Goal: Task Accomplishment & Management: Manage account settings

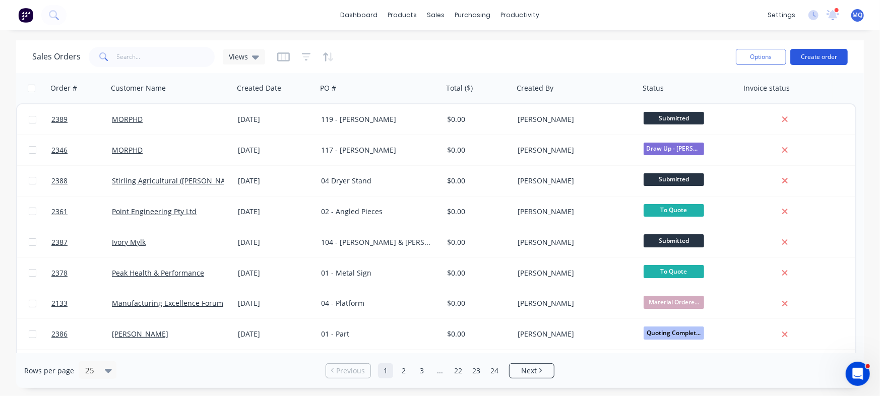
click at [818, 51] on button "Create order" at bounding box center [819, 57] width 57 height 16
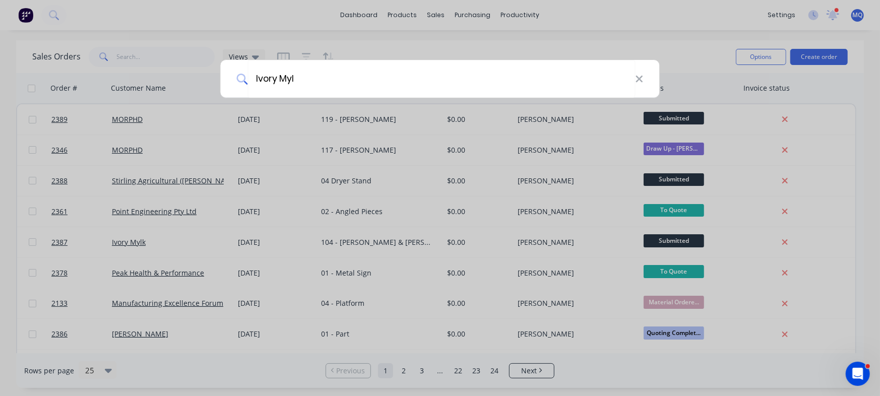
type input "Ivory Mylk"
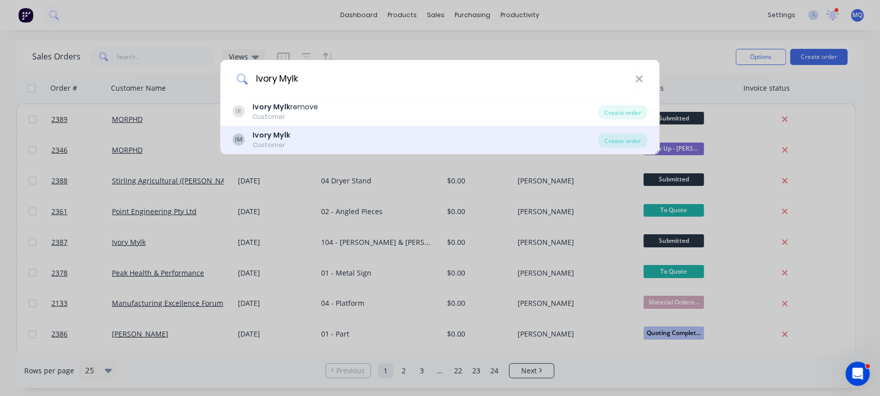
click at [287, 139] on b "Ivory Mylk" at bounding box center [272, 135] width 38 height 10
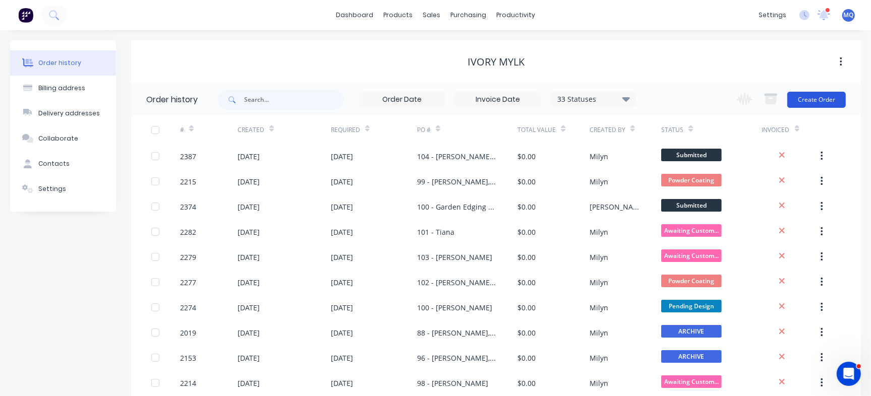
click at [819, 99] on button "Create Order" at bounding box center [816, 100] width 58 height 16
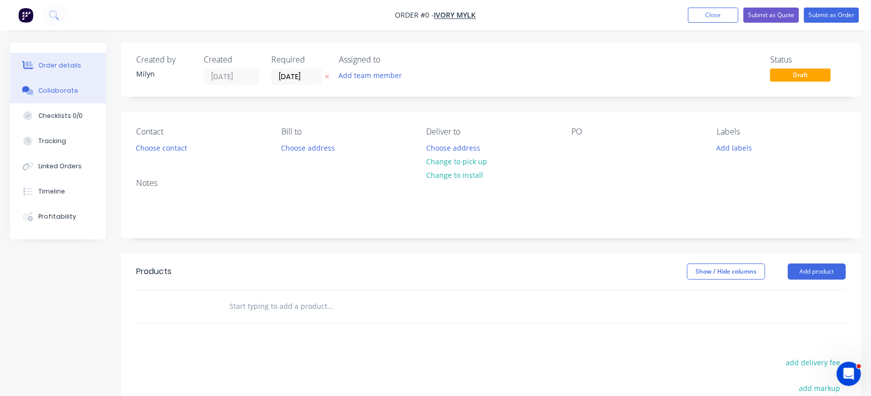
click at [86, 94] on button "Collaborate" at bounding box center [58, 90] width 96 height 25
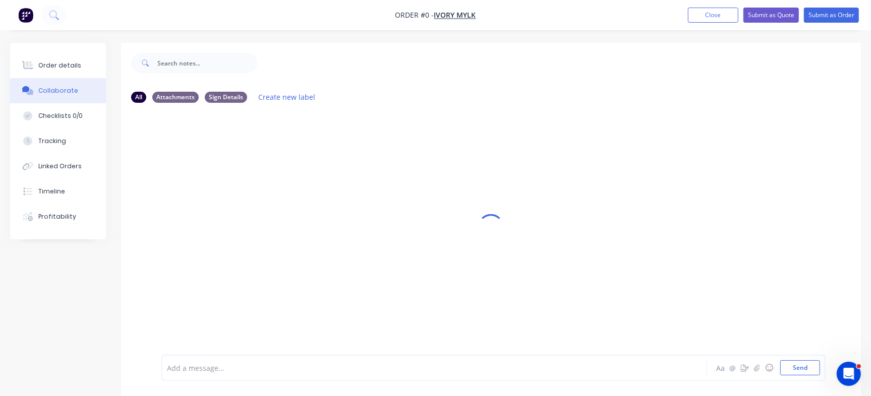
click at [257, 373] on div "Add a message..." at bounding box center [412, 367] width 490 height 15
click at [226, 375] on div "Add a message..." at bounding box center [412, 367] width 490 height 15
click at [806, 367] on button "Send" at bounding box center [800, 367] width 40 height 15
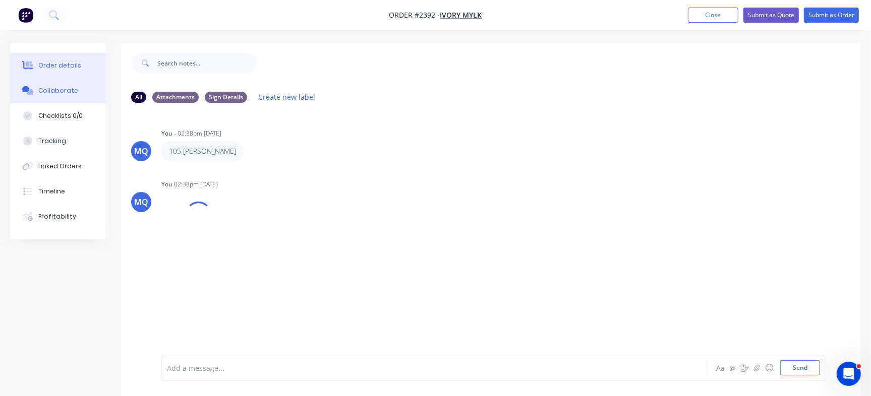
click at [62, 69] on div "Order details" at bounding box center [59, 65] width 43 height 9
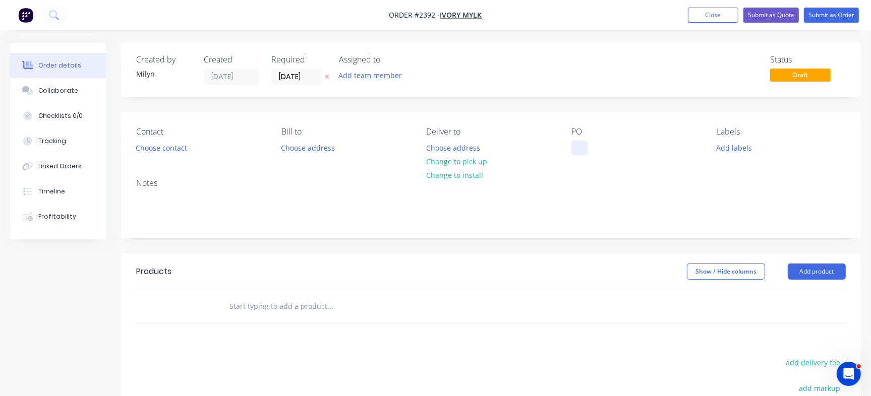
click at [581, 146] on div at bounding box center [579, 148] width 16 height 15
paste div
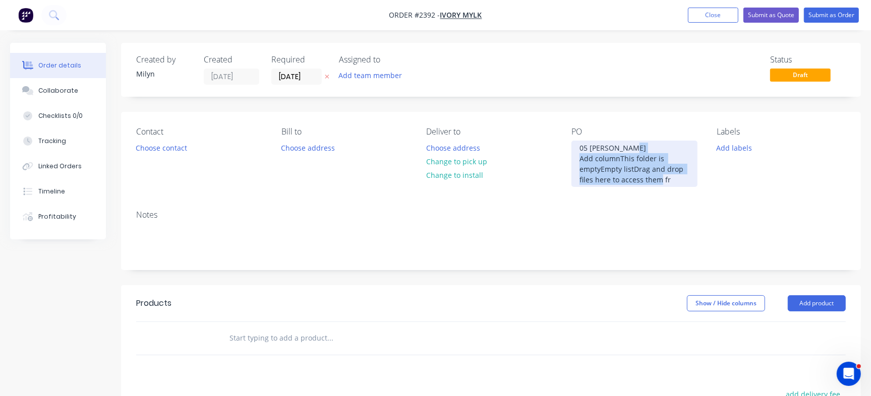
drag, startPoint x: 684, startPoint y: 180, endPoint x: 578, endPoint y: 160, distance: 107.4
click at [578, 160] on div "05 Joey Dable Add columnThis folder is emptyEmpty listDrag and drop files here …" at bounding box center [634, 164] width 126 height 46
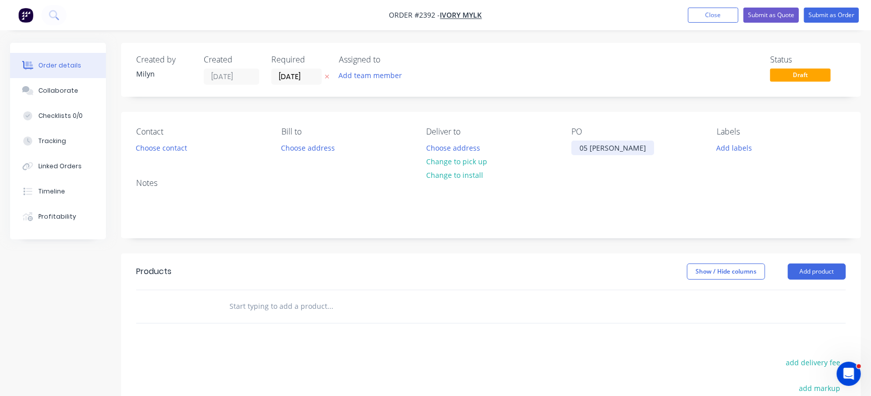
click at [581, 148] on div "05 Joey Dable" at bounding box center [612, 148] width 83 height 15
click at [590, 146] on div "105 Joey Dable" at bounding box center [614, 148] width 87 height 15
click at [605, 83] on div "Status Draft" at bounding box center [643, 70] width 406 height 30
drag, startPoint x: 303, startPoint y: 80, endPoint x: 322, endPoint y: 115, distance: 39.9
click at [303, 80] on input "01/10/25" at bounding box center [296, 76] width 49 height 15
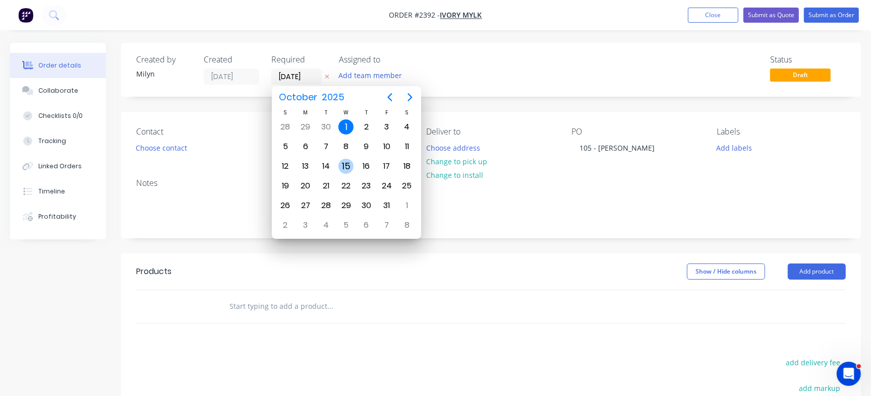
click at [346, 148] on div "8" at bounding box center [345, 146] width 15 height 15
type input "08/10/25"
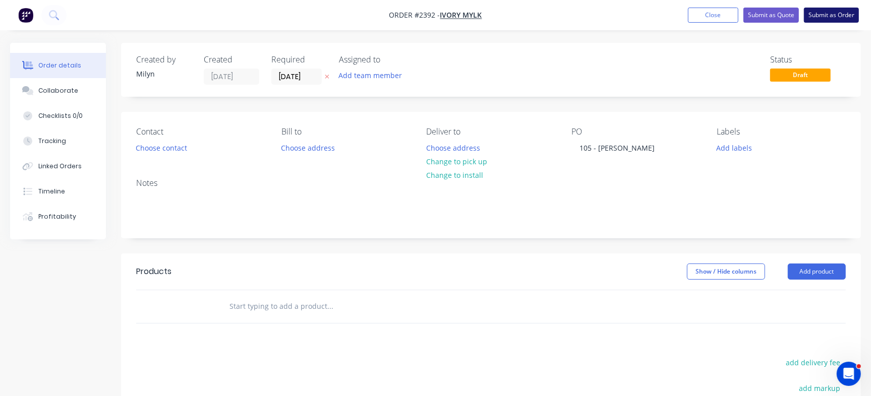
click at [846, 19] on button "Submit as Order" at bounding box center [831, 15] width 55 height 15
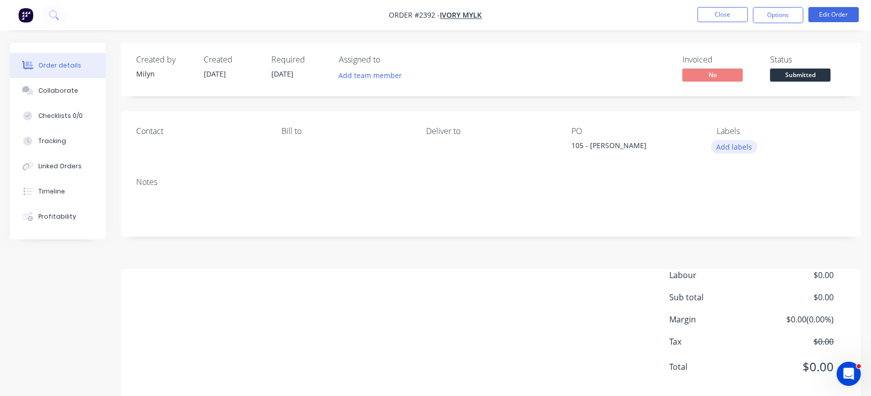
click at [715, 149] on button "Add labels" at bounding box center [734, 147] width 46 height 14
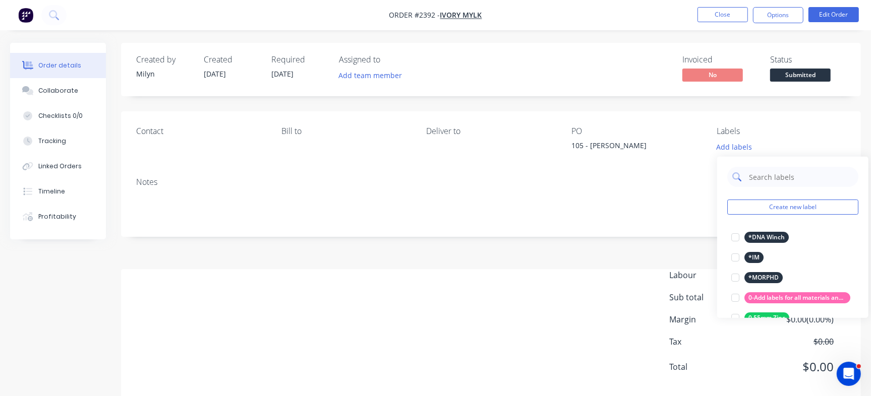
click at [773, 177] on input "text" at bounding box center [800, 177] width 105 height 20
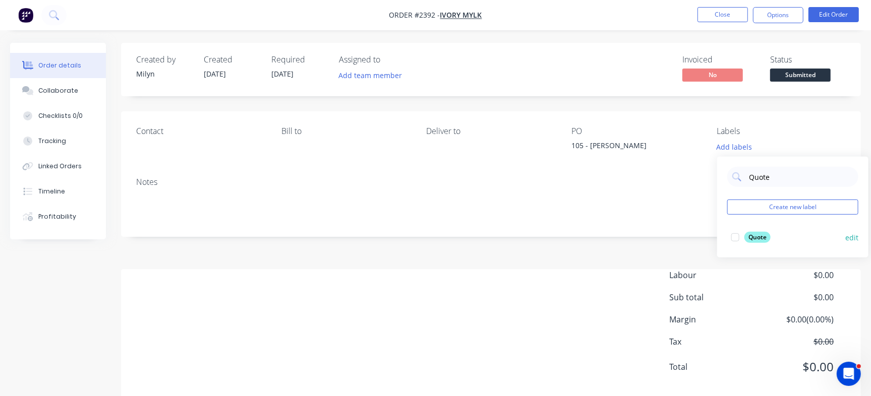
type input "Quote"
click at [748, 237] on div "Quote" at bounding box center [757, 237] width 26 height 11
click at [837, 14] on button "Edit Order" at bounding box center [833, 14] width 50 height 15
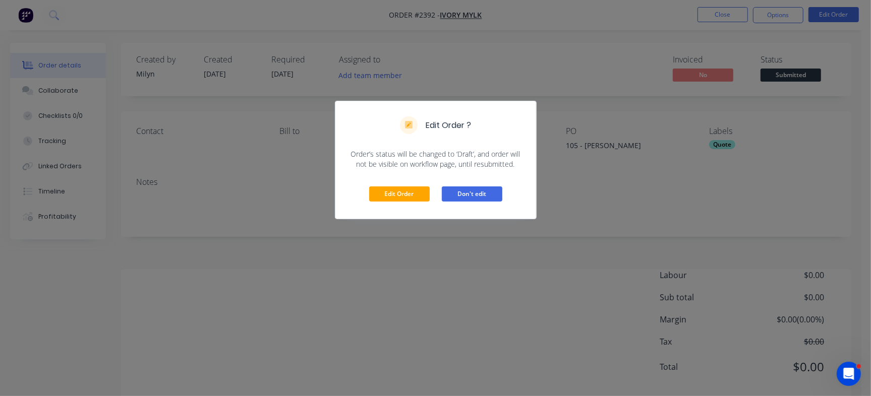
click at [461, 189] on button "Don't edit" at bounding box center [472, 194] width 60 height 15
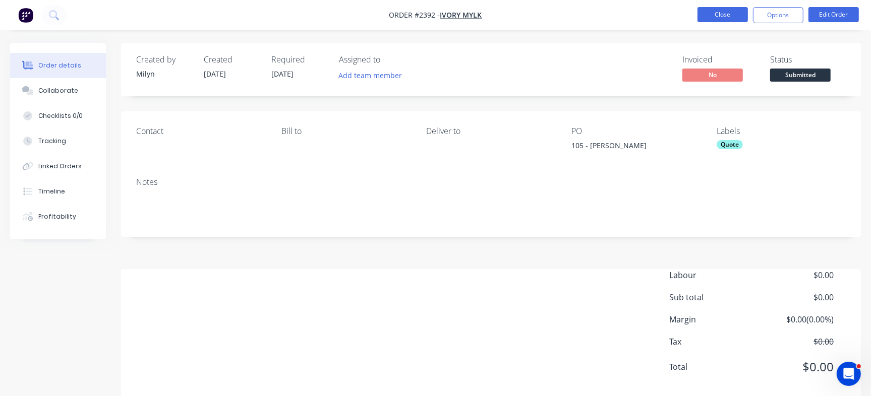
click at [713, 17] on button "Close" at bounding box center [722, 14] width 50 height 15
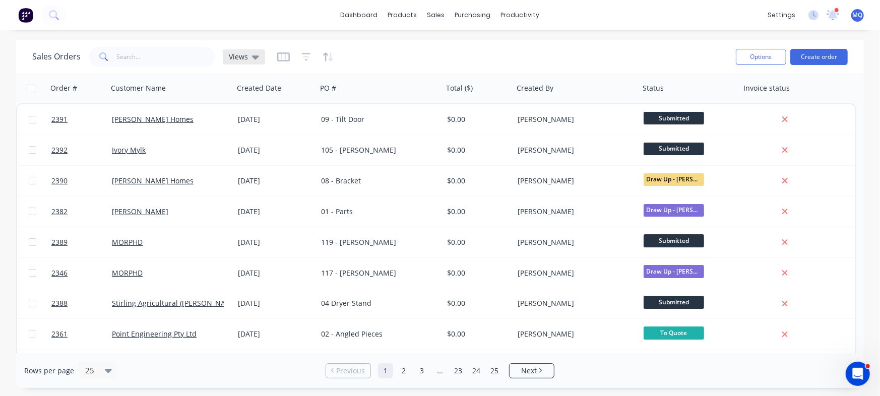
click at [252, 57] on icon at bounding box center [255, 57] width 7 height 4
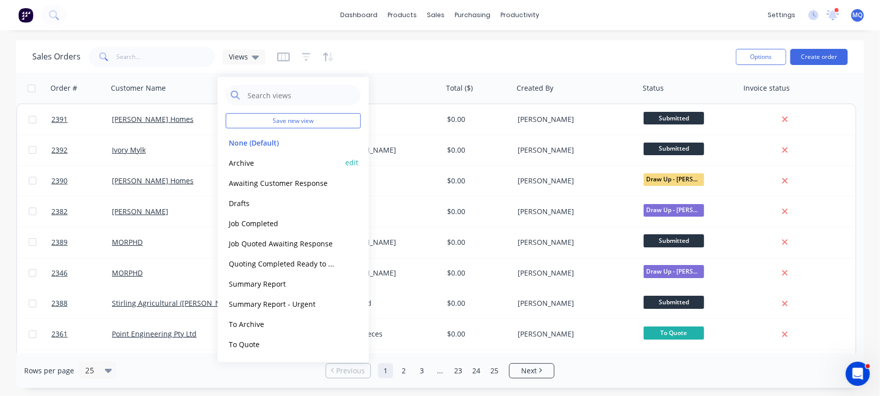
click at [230, 160] on button "Archive" at bounding box center [283, 163] width 115 height 12
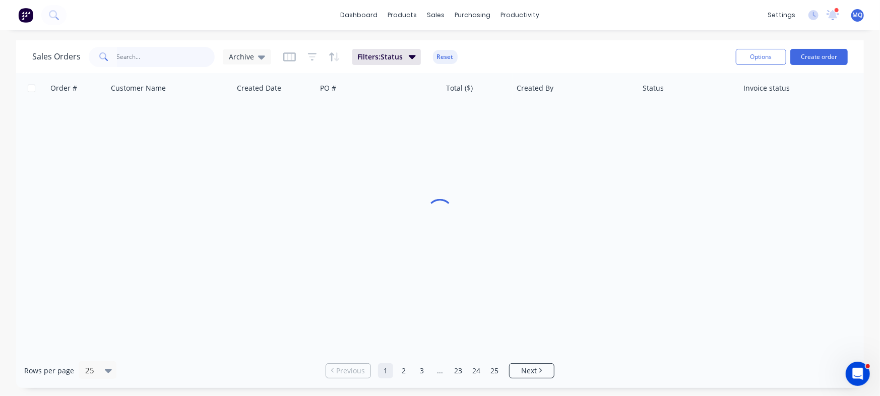
click at [156, 51] on input "text" at bounding box center [166, 57] width 98 height 20
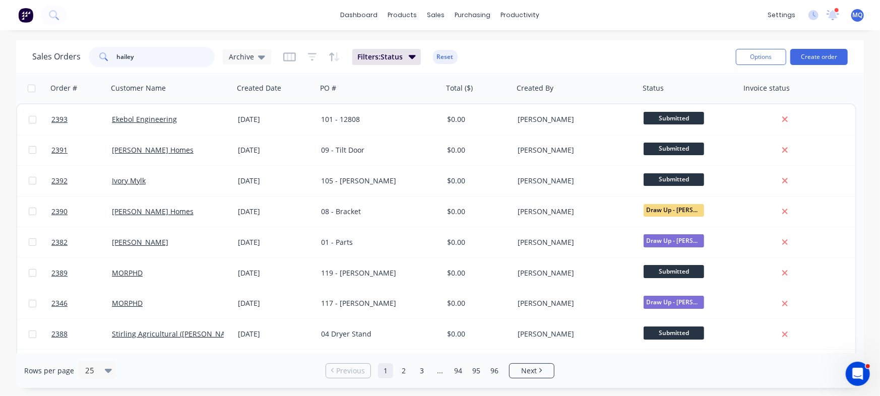
type input "hailey"
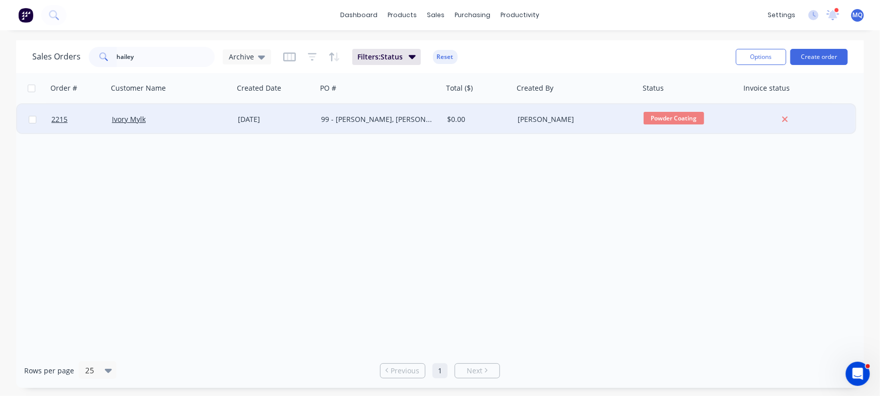
click at [397, 124] on div "99 - [PERSON_NAME], [PERSON_NAME], & [PERSON_NAME]" at bounding box center [377, 119] width 112 height 10
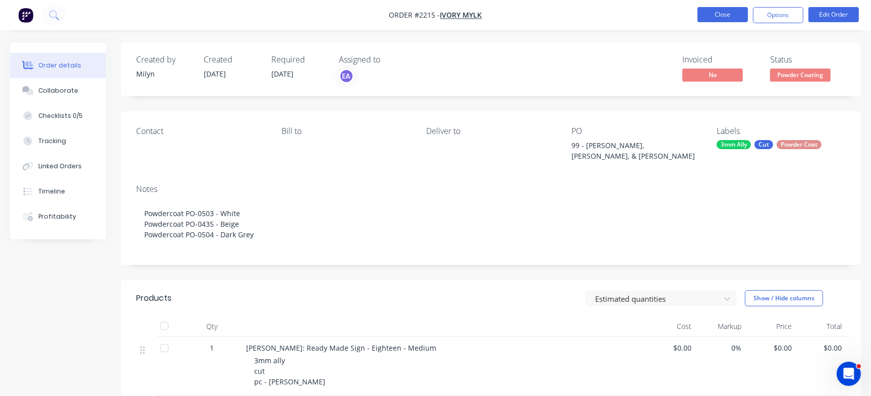
click at [713, 15] on button "Close" at bounding box center [722, 14] width 50 height 15
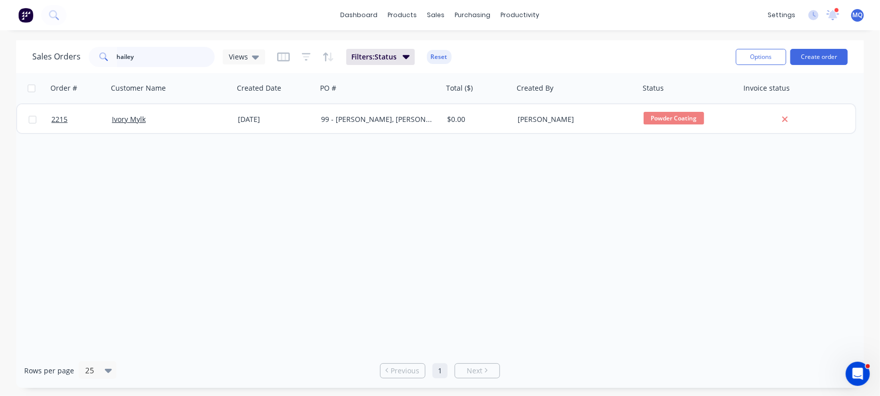
click at [157, 58] on input "hailey" at bounding box center [166, 57] width 98 height 20
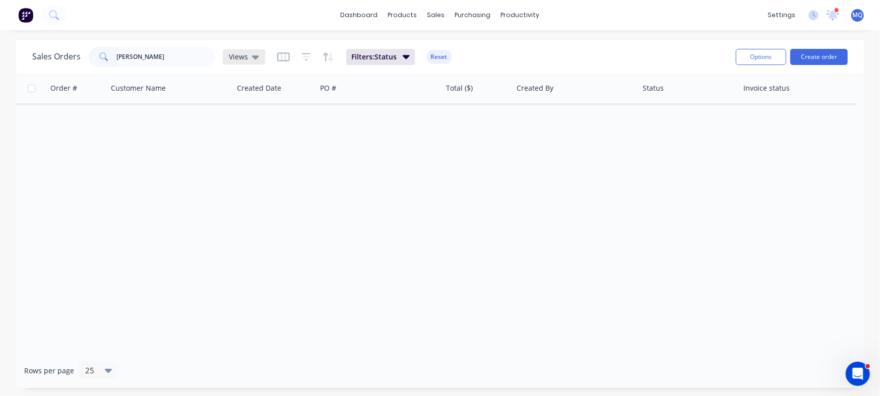
click at [242, 50] on div "Views" at bounding box center [244, 56] width 42 height 15
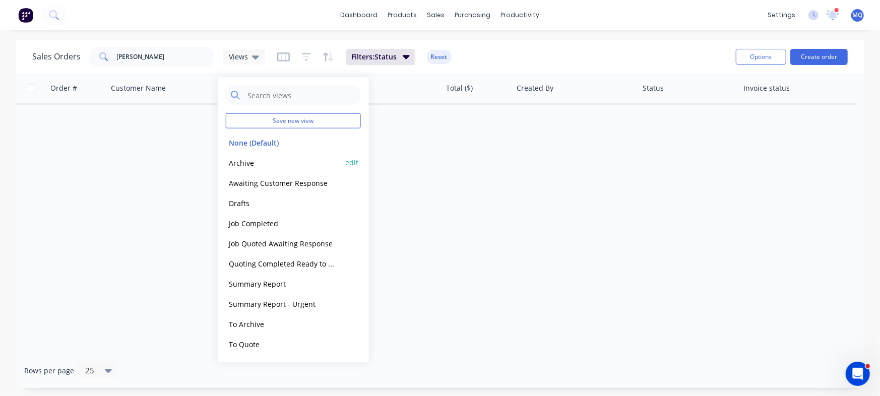
click at [250, 162] on button "Archive" at bounding box center [283, 163] width 115 height 12
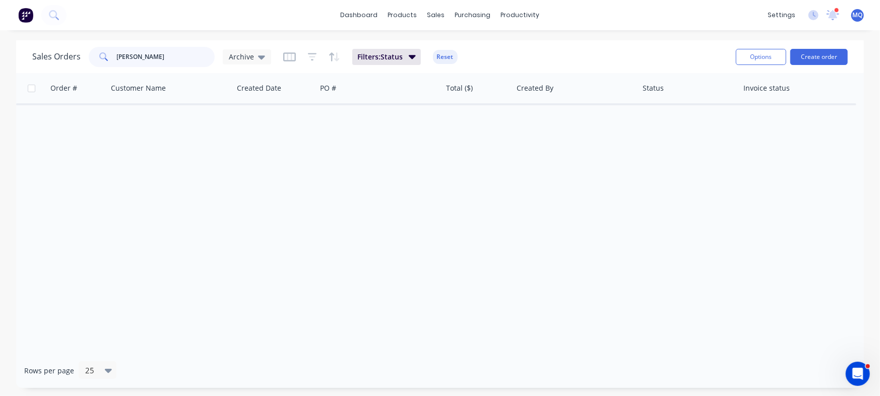
click at [171, 58] on input "kimberley" at bounding box center [166, 57] width 98 height 20
drag, startPoint x: 176, startPoint y: 59, endPoint x: 0, endPoint y: 49, distance: 176.3
click at [46, 51] on div "Sales Orders kimberley Archive" at bounding box center [151, 57] width 239 height 20
type input "mcpher"
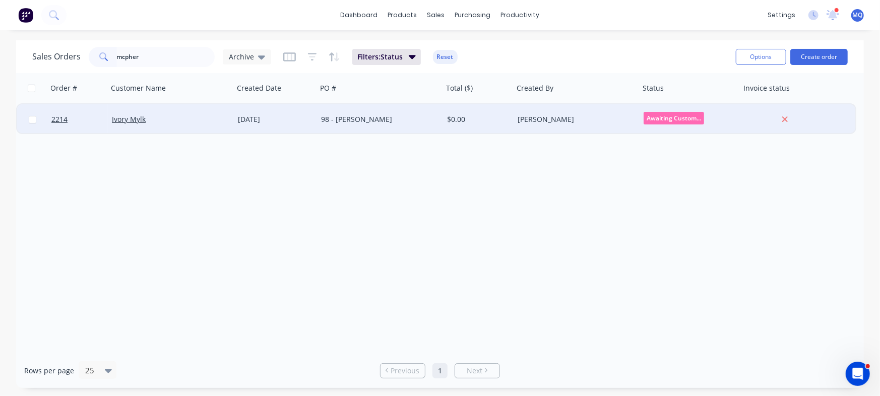
click at [361, 123] on div "98 - [PERSON_NAME]" at bounding box center [377, 119] width 112 height 10
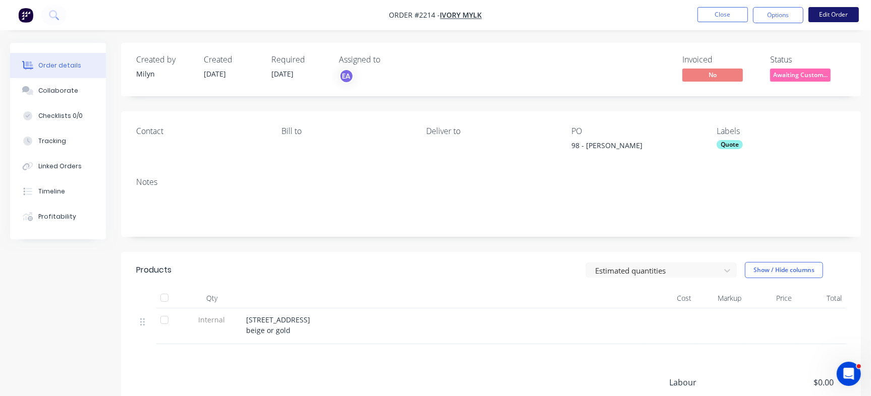
click at [828, 14] on button "Edit Order" at bounding box center [833, 14] width 50 height 15
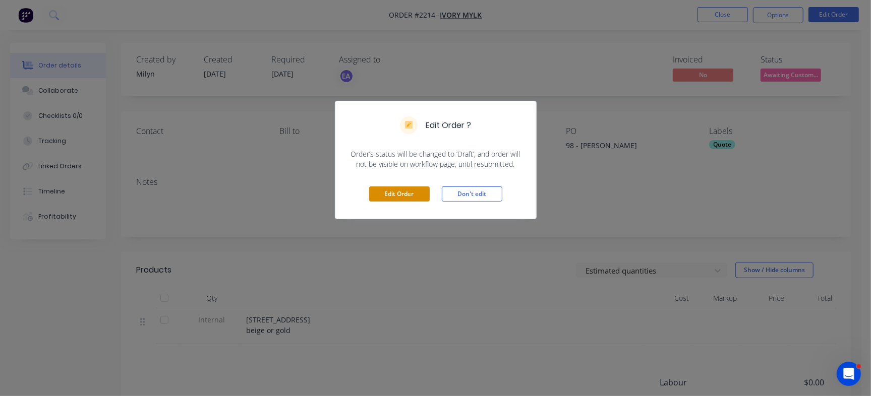
click at [390, 195] on button "Edit Order" at bounding box center [399, 194] width 60 height 15
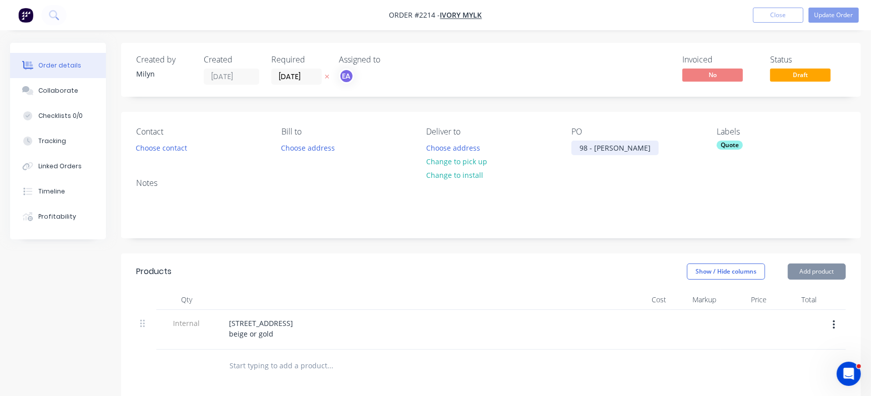
click at [619, 144] on div "98 - [PERSON_NAME]" at bounding box center [614, 148] width 87 height 15
click at [852, 17] on button "Update Order" at bounding box center [833, 15] width 50 height 15
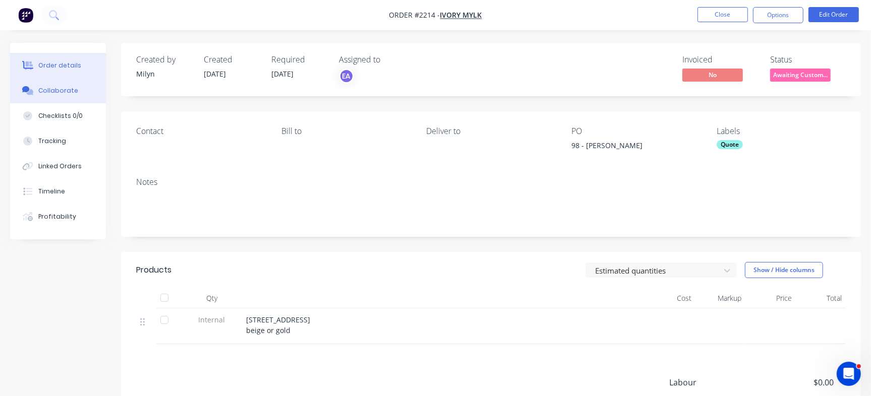
click at [76, 99] on button "Collaborate" at bounding box center [58, 90] width 96 height 25
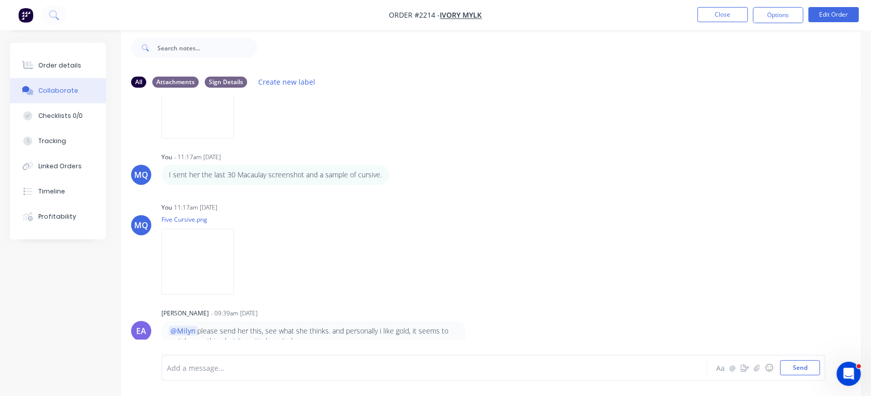
scroll to position [1075, 0]
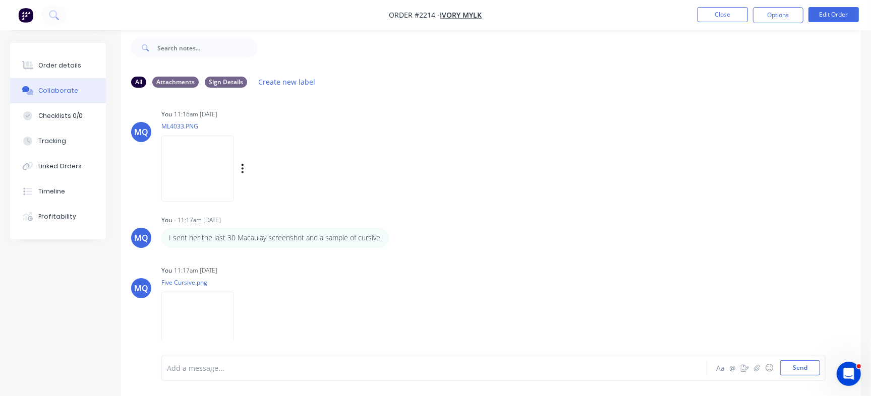
click at [219, 178] on img at bounding box center [197, 169] width 73 height 66
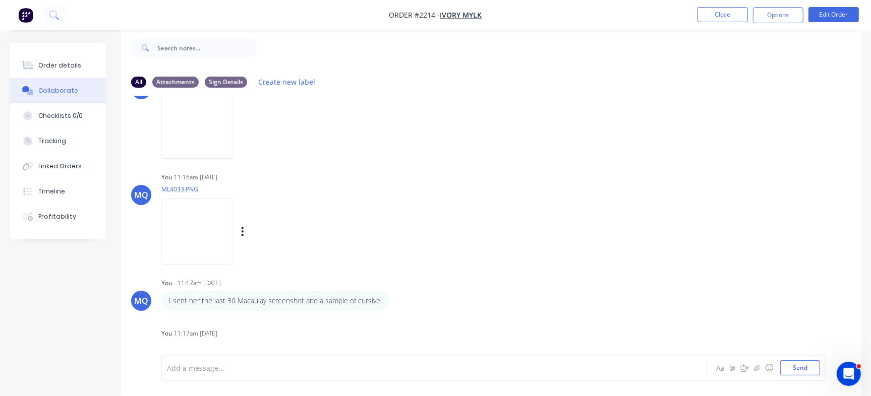
scroll to position [949, 0]
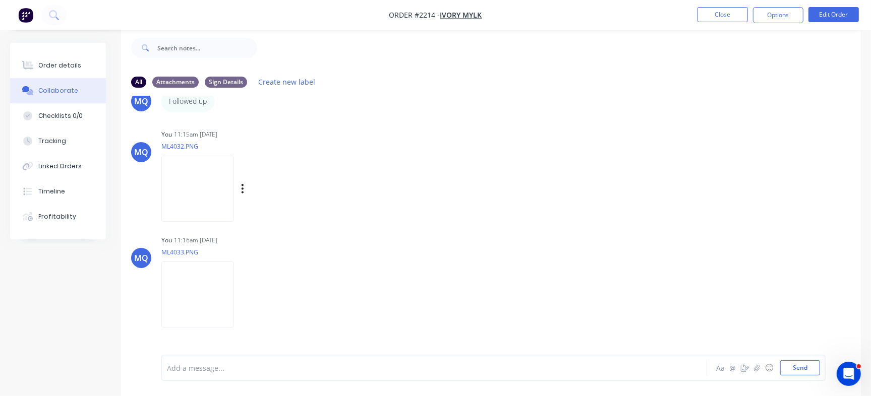
click at [234, 198] on img at bounding box center [197, 189] width 73 height 66
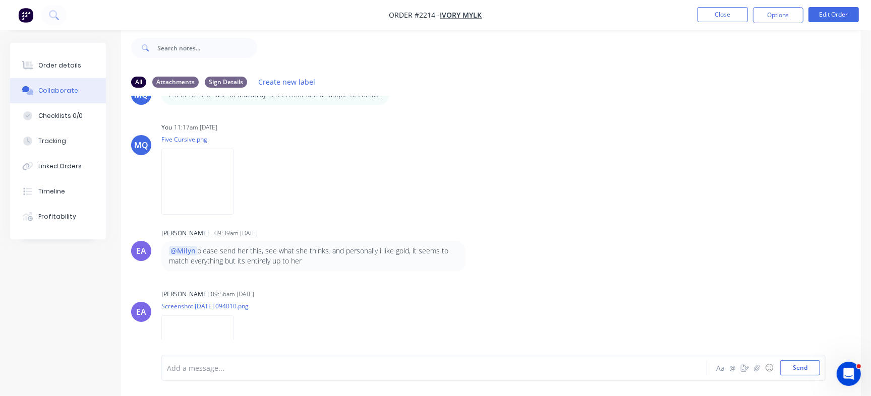
scroll to position [1264, 0]
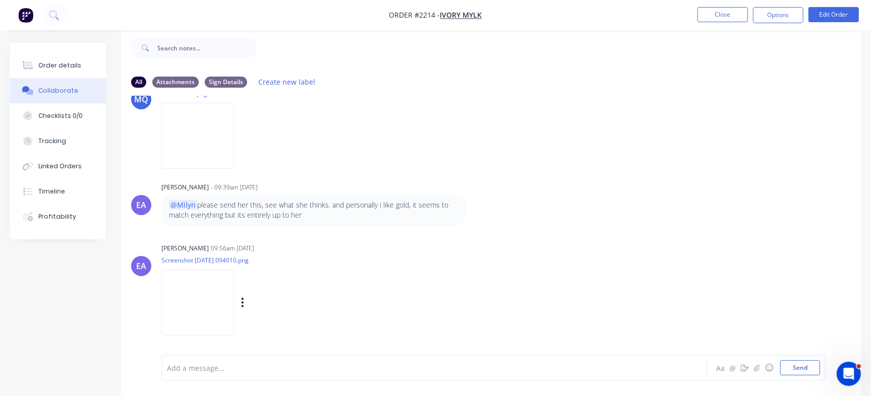
click at [211, 300] on img at bounding box center [197, 303] width 73 height 66
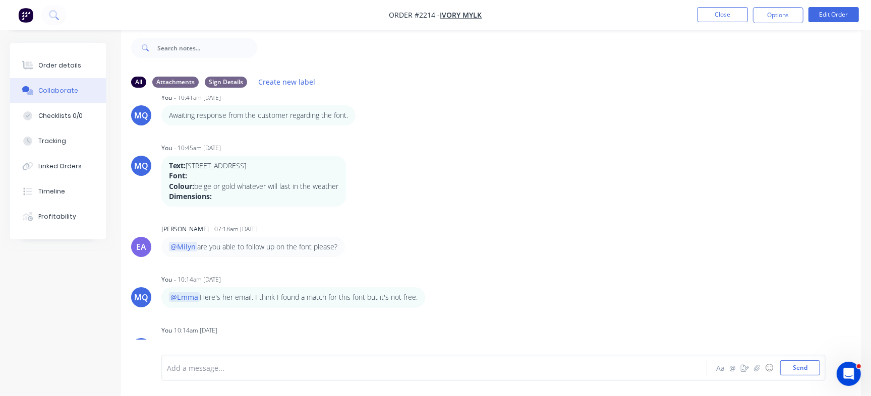
scroll to position [4, 0]
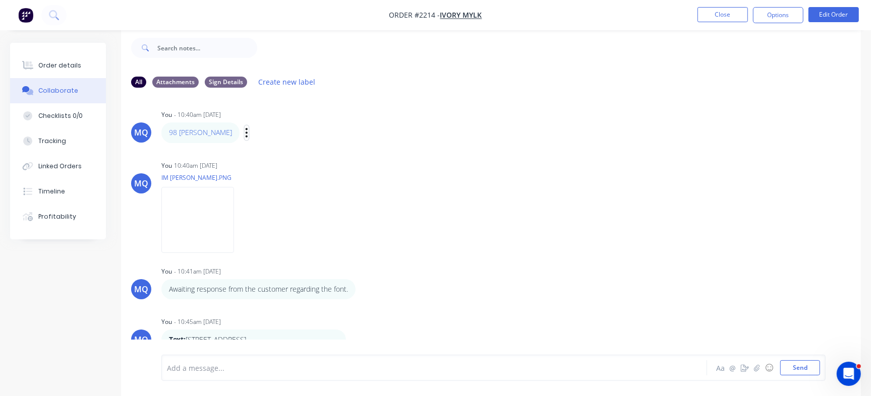
click at [248, 130] on icon "button" at bounding box center [246, 133] width 3 height 12
click at [280, 150] on button "Edit" at bounding box center [284, 151] width 64 height 17
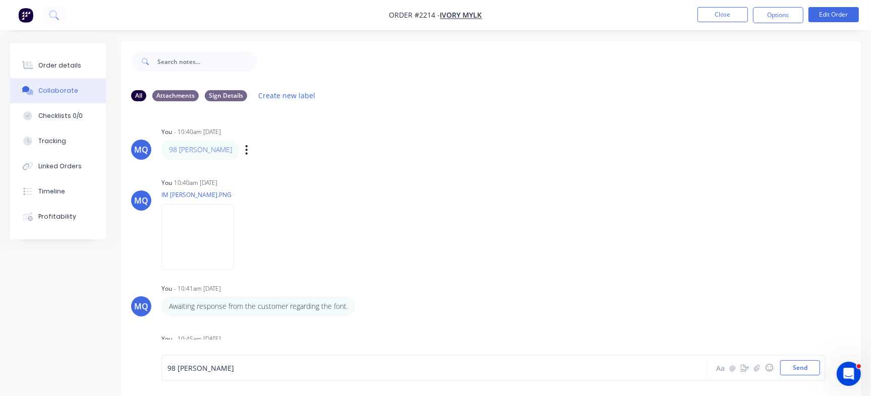
scroll to position [0, 0]
click at [248, 153] on icon "button" at bounding box center [246, 152] width 3 height 12
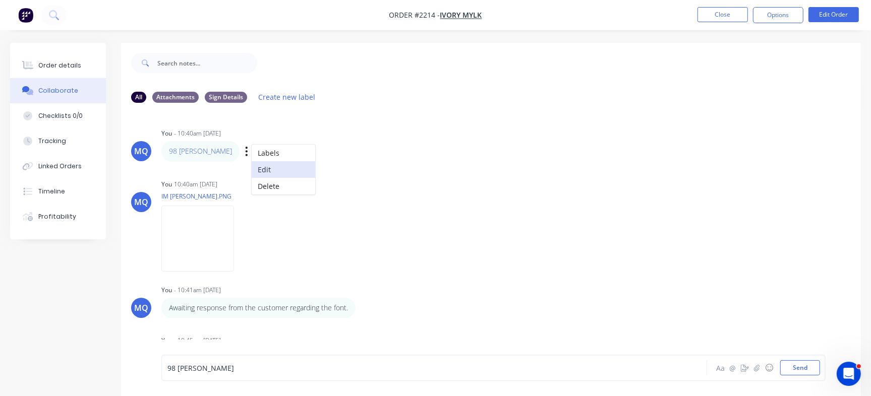
click at [271, 163] on button "Edit" at bounding box center [284, 169] width 64 height 17
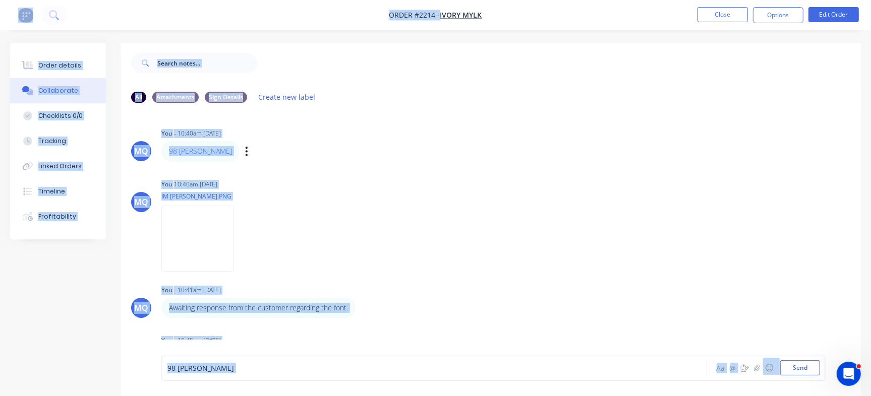
click at [301, 366] on div "98 Kimberly McPherson" at bounding box center [411, 368] width 489 height 11
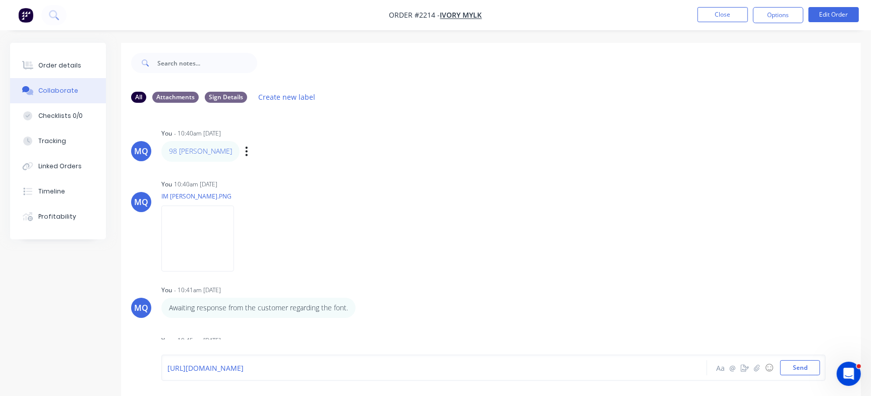
click at [296, 374] on div "https://metalmorphiclaser.sharepoint.com/:f:/s/HQMetalmorphicLaser/EuzXMkibb2tN…" at bounding box center [412, 367] width 490 height 15
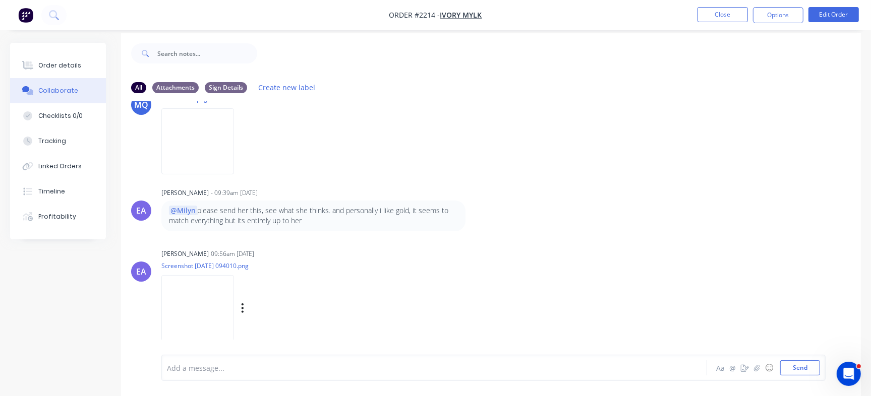
scroll to position [15, 0]
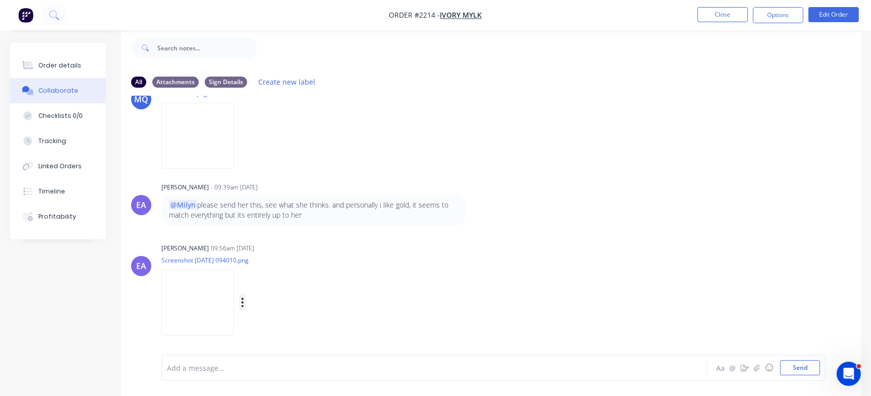
click at [244, 305] on icon "button" at bounding box center [242, 303] width 3 height 12
click at [335, 296] on button "Download" at bounding box center [308, 303] width 113 height 23
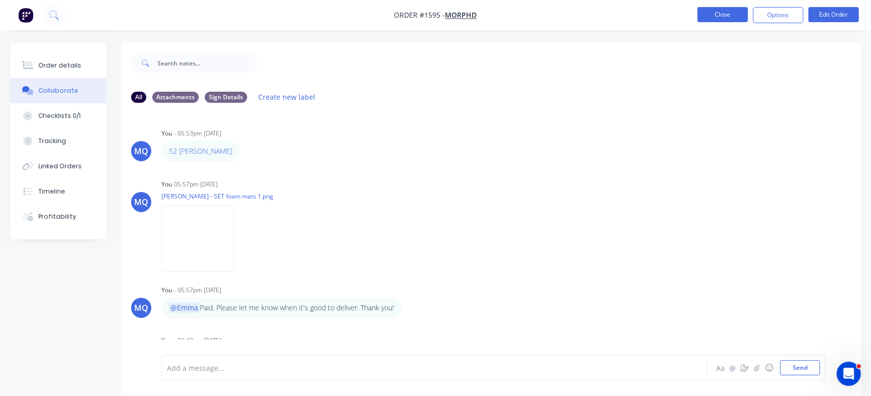
click at [723, 14] on button "Close" at bounding box center [722, 14] width 50 height 15
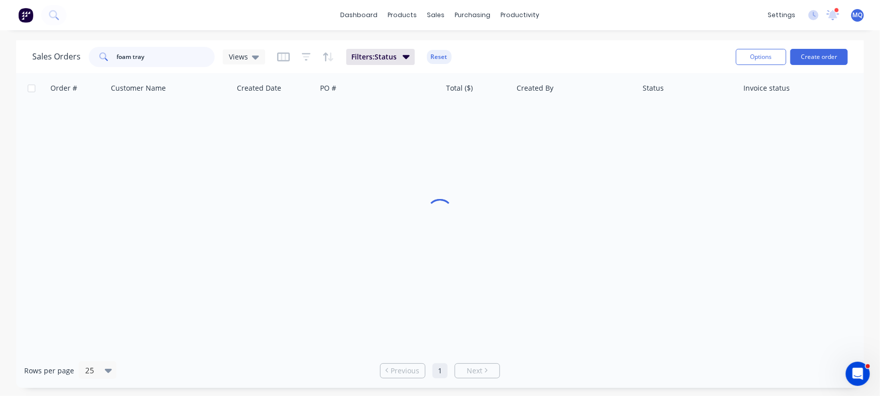
click at [178, 59] on input "foam tray" at bounding box center [166, 57] width 98 height 20
drag, startPoint x: 183, startPoint y: 60, endPoint x: 0, endPoint y: 47, distance: 183.0
click at [0, 47] on div "Sales Orders foam tray Views Filters: Status Reset Options Create order Order #…" at bounding box center [440, 214] width 880 height 348
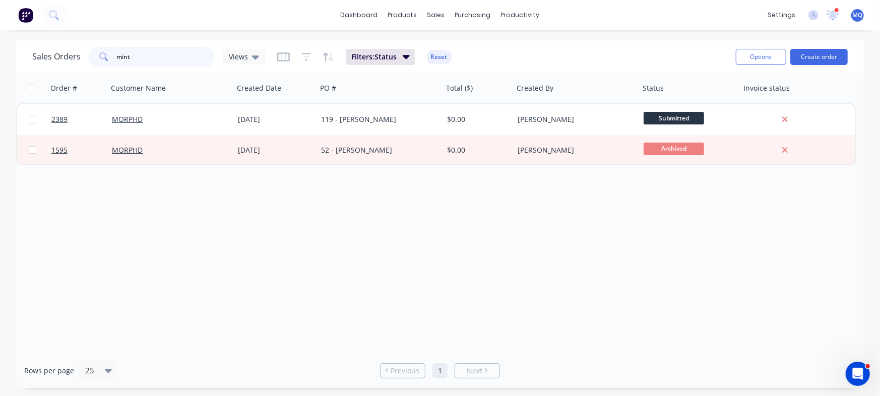
type input "mint"
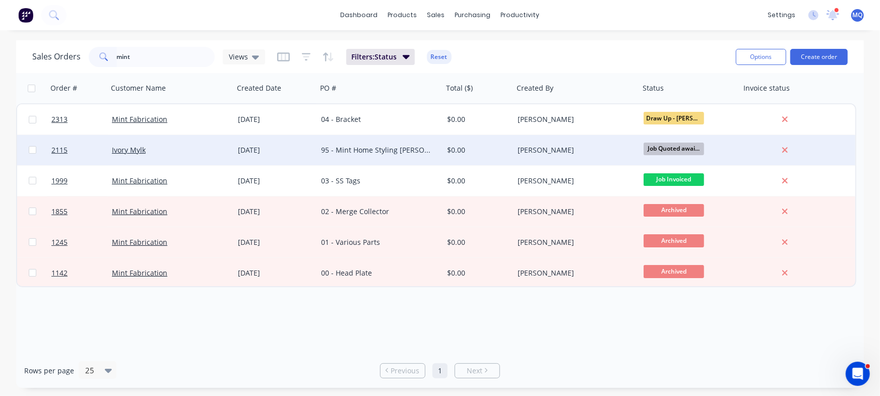
click at [379, 157] on div "95 - Mint Home Styling [PERSON_NAME]" at bounding box center [380, 150] width 126 height 30
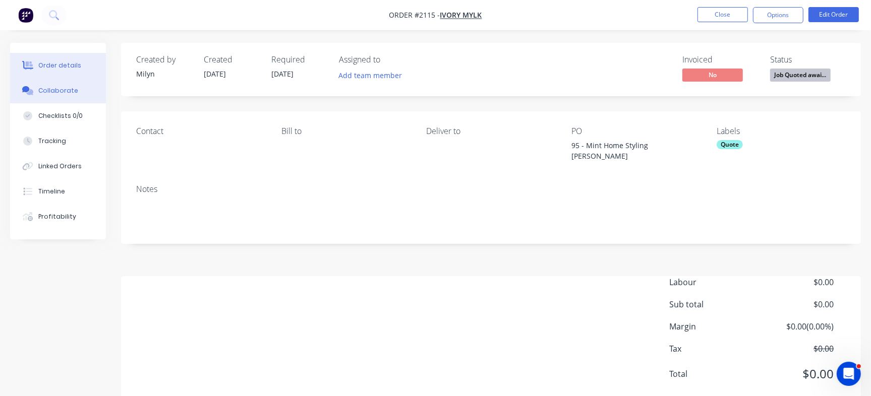
click at [82, 97] on button "Collaborate" at bounding box center [58, 90] width 96 height 25
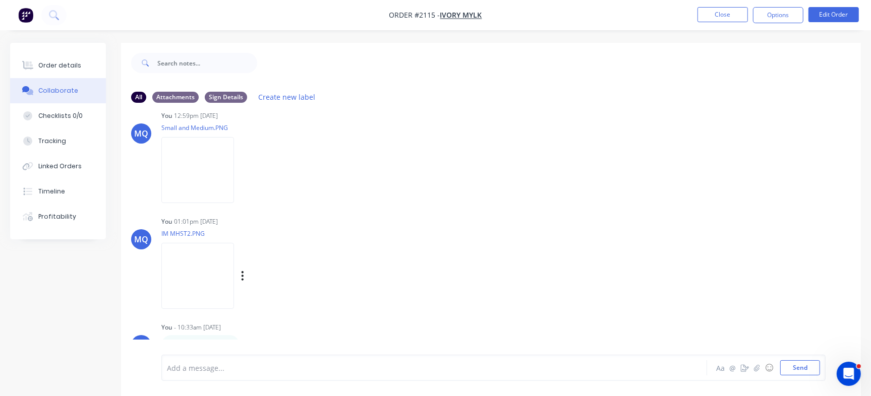
scroll to position [15, 0]
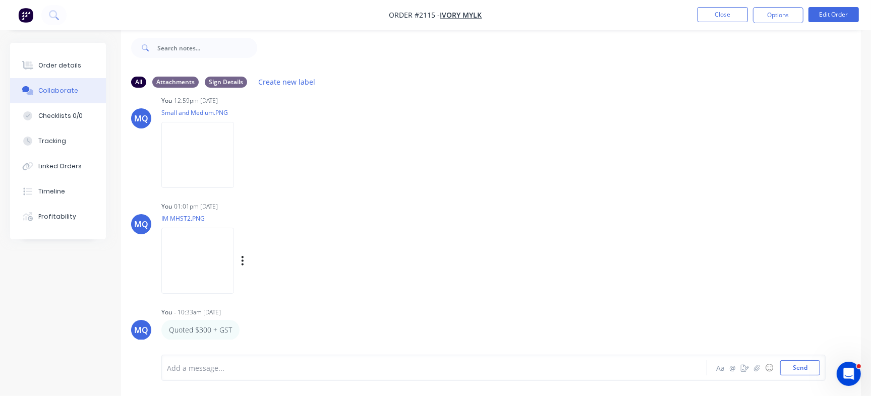
click at [216, 272] on img at bounding box center [197, 261] width 73 height 66
click at [284, 361] on div "Add a message..." at bounding box center [412, 367] width 490 height 15
click at [326, 330] on div "Quoted $300 + GST Labels Edit Delete" at bounding box center [318, 330] width 315 height 20
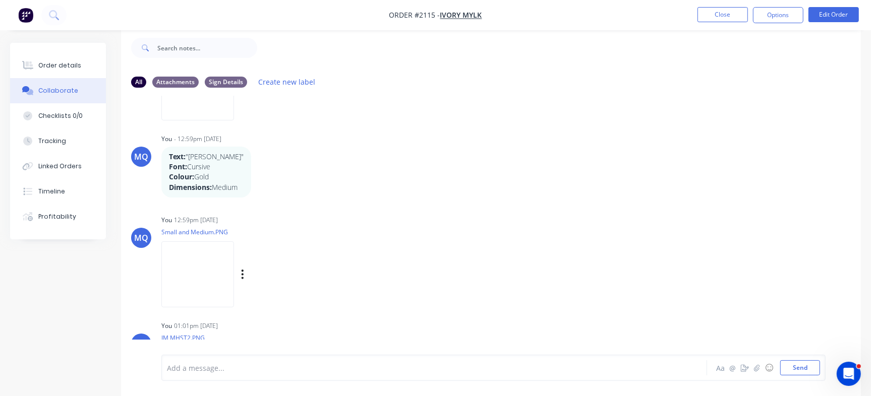
scroll to position [130, 0]
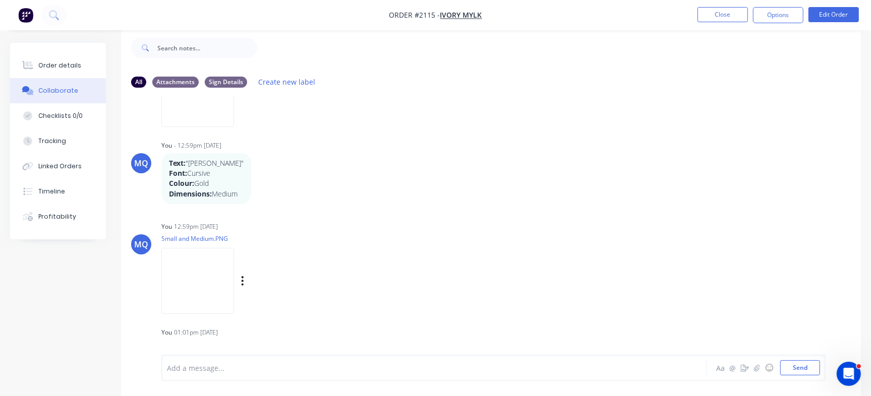
click at [190, 265] on img at bounding box center [197, 281] width 73 height 66
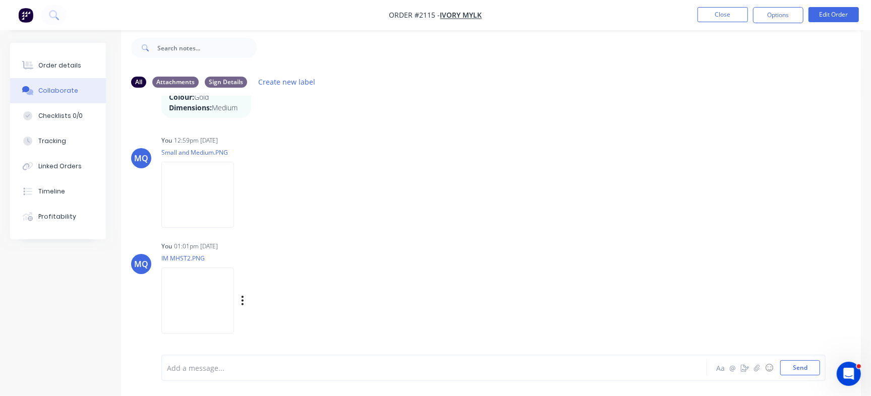
scroll to position [256, 0]
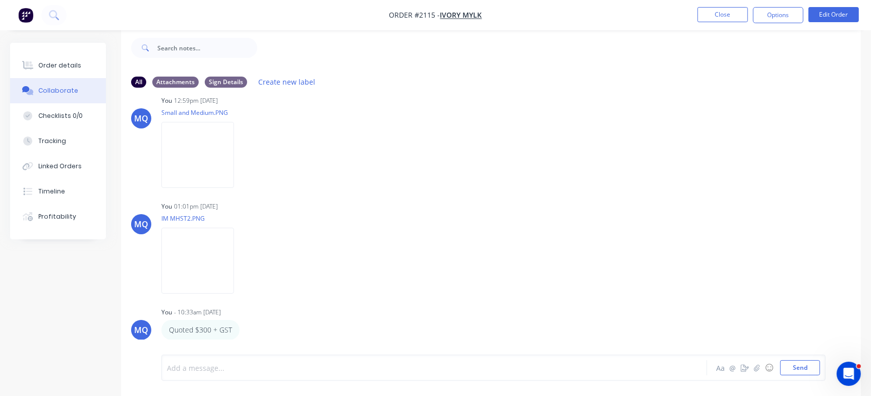
click at [257, 363] on div at bounding box center [411, 368] width 489 height 11
drag, startPoint x: 202, startPoint y: 363, endPoint x: 318, endPoint y: 360, distance: 116.0
click at [318, 360] on div "@Emma customer reques" at bounding box center [412, 367] width 490 height 15
drag, startPoint x: 788, startPoint y: 363, endPoint x: 595, endPoint y: 233, distance: 233.2
click at [788, 363] on button "Send" at bounding box center [800, 367] width 40 height 15
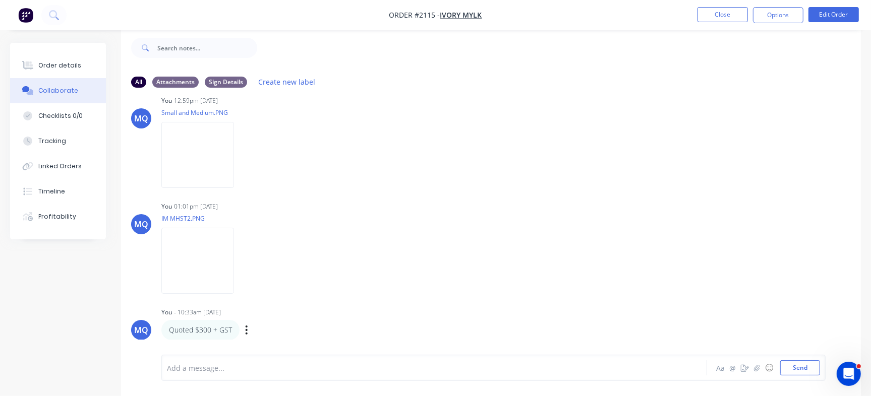
scroll to position [306, 0]
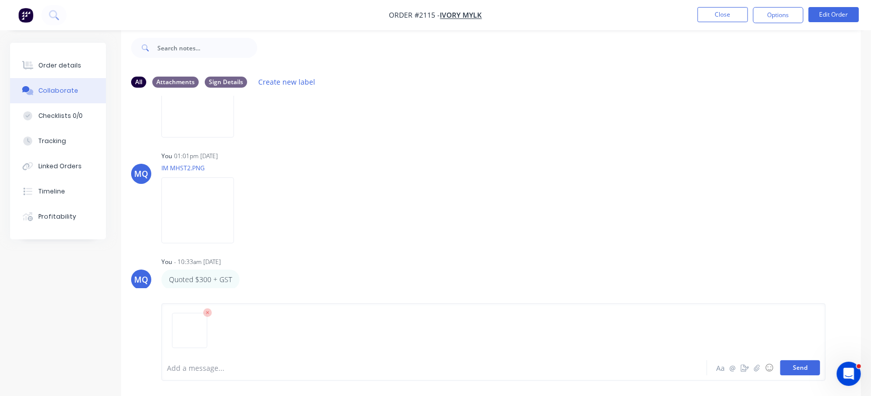
click at [787, 368] on button "Send" at bounding box center [800, 367] width 40 height 15
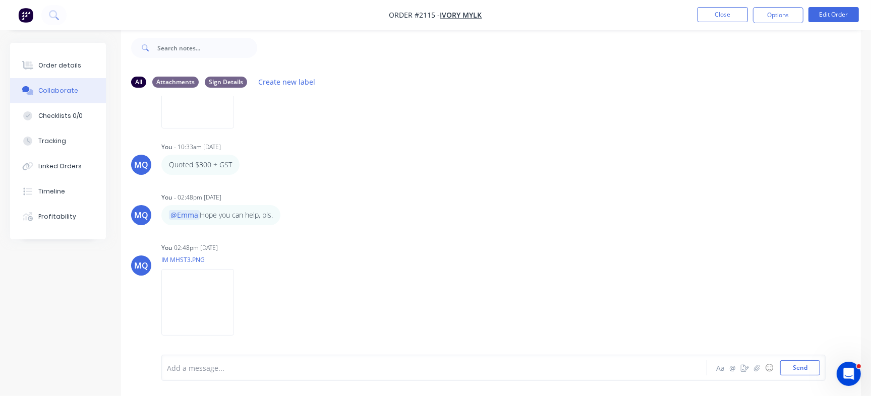
click at [63, 47] on div "Order details Collaborate Checklists 0/0 Tracking Linked Orders Timeline Profit…" at bounding box center [58, 141] width 96 height 197
click at [44, 65] on div "Order details" at bounding box center [59, 65] width 43 height 9
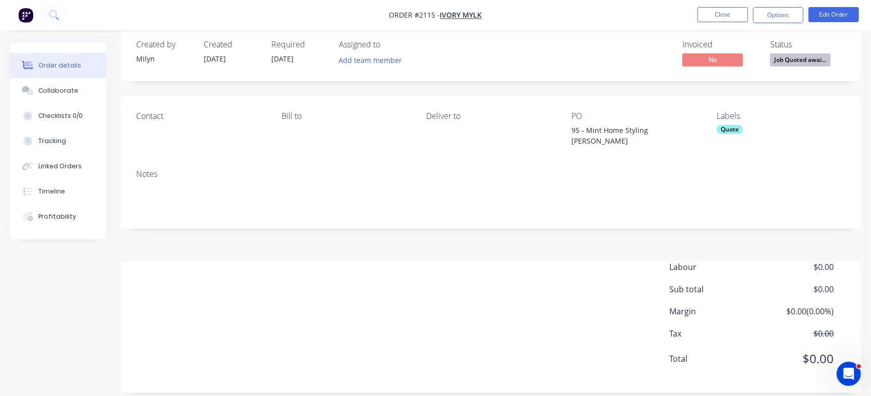
click at [828, 59] on span "Job Quoted awai..." at bounding box center [800, 59] width 60 height 13
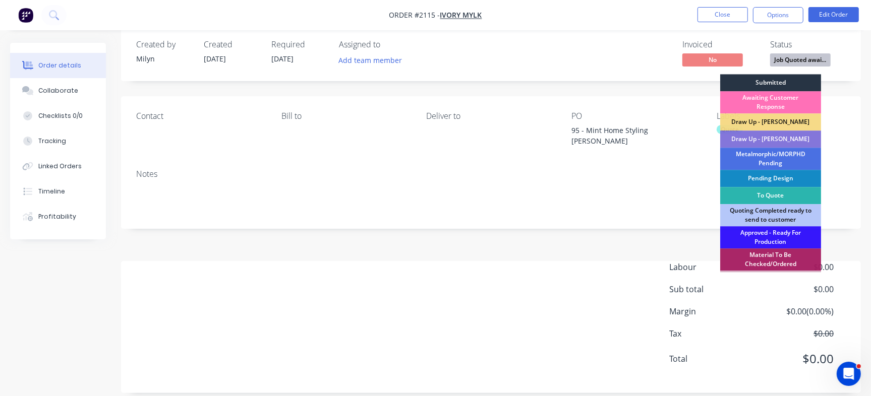
click at [787, 85] on div "Submitted" at bounding box center [770, 82] width 101 height 17
